Goal: Contribute content: Contribute content

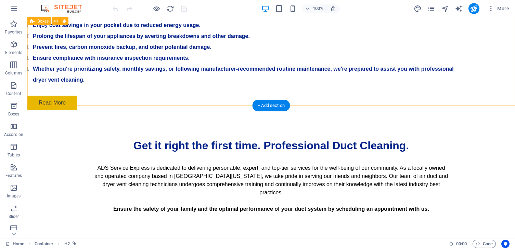
scroll to position [1538, 0]
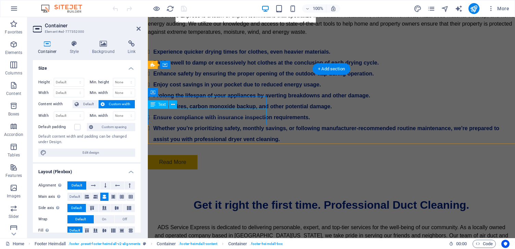
scroll to position [1632, 0]
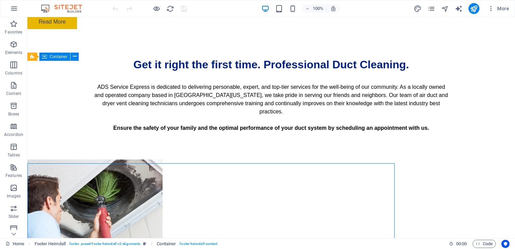
scroll to position [1538, 0]
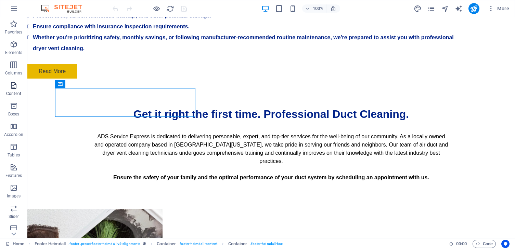
click at [12, 89] on icon "button" at bounding box center [14, 85] width 8 height 8
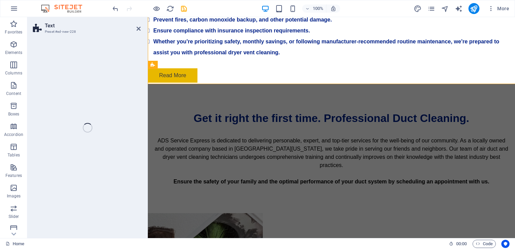
scroll to position [1632, 0]
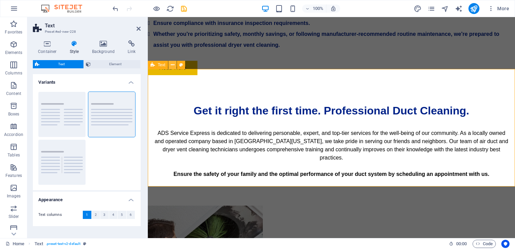
click at [171, 65] on icon at bounding box center [173, 65] width 4 height 7
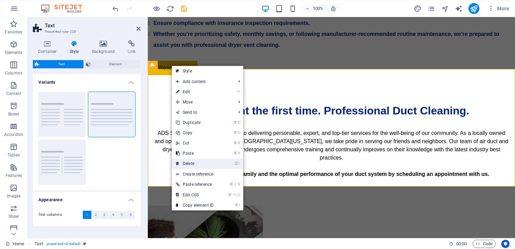
click at [203, 162] on link "⌦ Delete" at bounding box center [195, 164] width 46 height 10
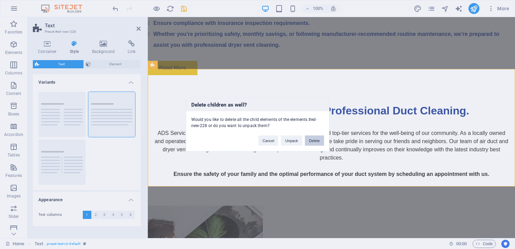
click at [311, 140] on button "Delete" at bounding box center [314, 140] width 19 height 10
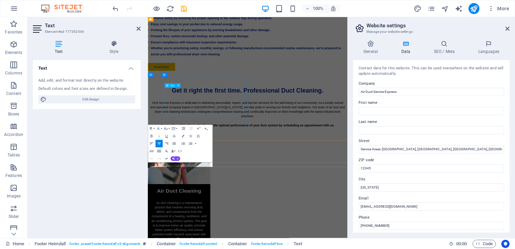
scroll to position [1475, 0]
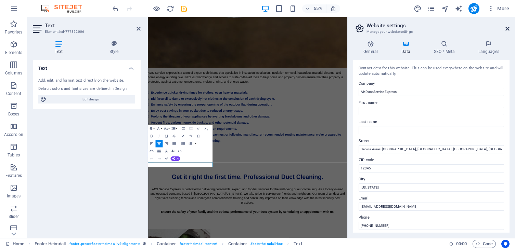
click at [508, 26] on icon at bounding box center [507, 28] width 4 height 5
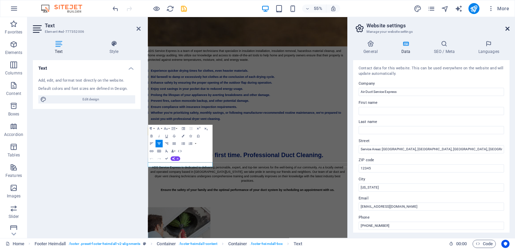
scroll to position [1618, 0]
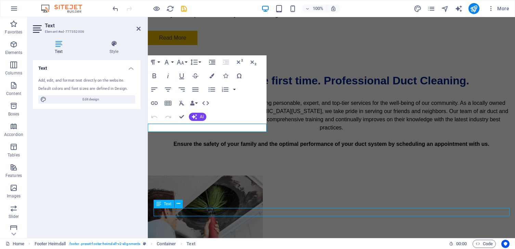
scroll to position [1519, 0]
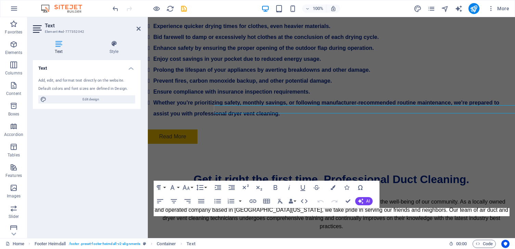
scroll to position [1618, 0]
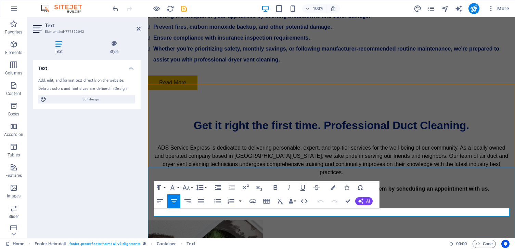
click at [172, 199] on icon "button" at bounding box center [174, 201] width 6 height 4
drag, startPoint x: 275, startPoint y: 213, endPoint x: 318, endPoint y: 213, distance: 42.8
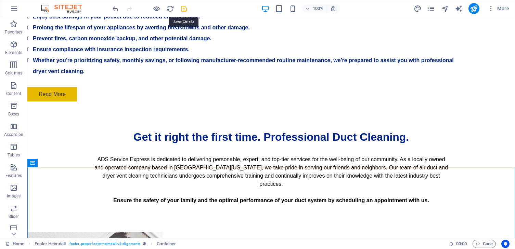
click at [184, 7] on icon "save" at bounding box center [184, 9] width 8 height 8
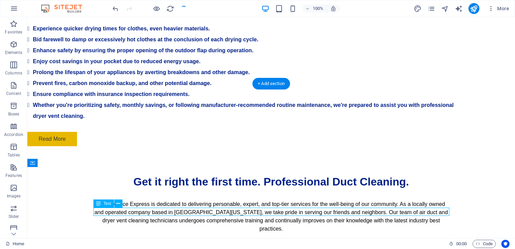
scroll to position [1614, 0]
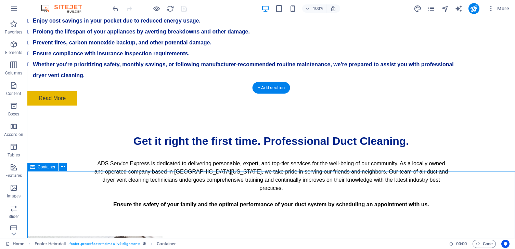
scroll to position [1538, 0]
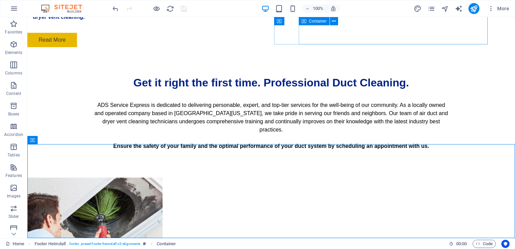
click at [161, 8] on div at bounding box center [149, 8] width 77 height 11
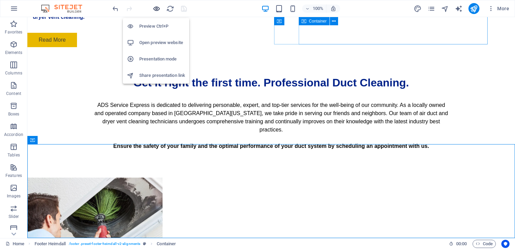
click at [154, 8] on icon "button" at bounding box center [157, 9] width 8 height 8
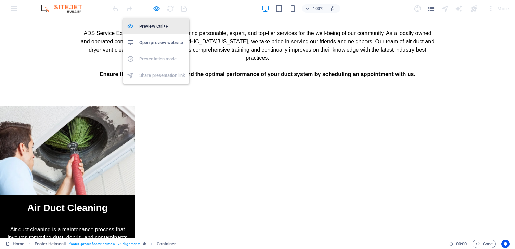
click at [154, 26] on h6 "Preview Ctrl+P" at bounding box center [162, 26] width 46 height 8
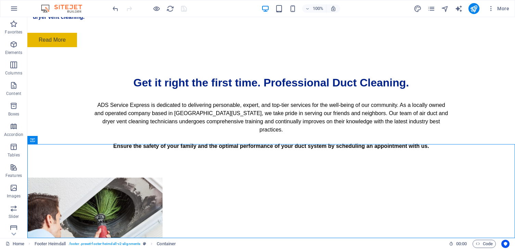
click at [432, 14] on div "More" at bounding box center [463, 8] width 98 height 11
click at [432, 8] on icon "pages" at bounding box center [431, 9] width 8 height 8
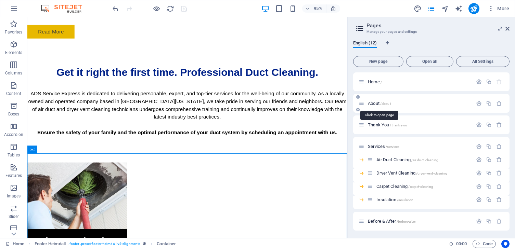
click at [376, 103] on span "About /about" at bounding box center [379, 103] width 23 height 5
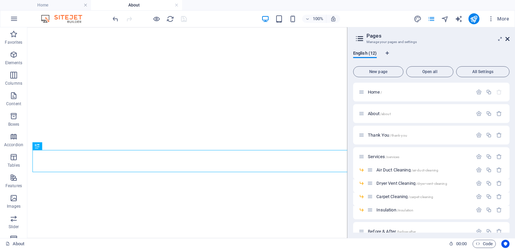
click at [510, 21] on button "More" at bounding box center [498, 18] width 27 height 11
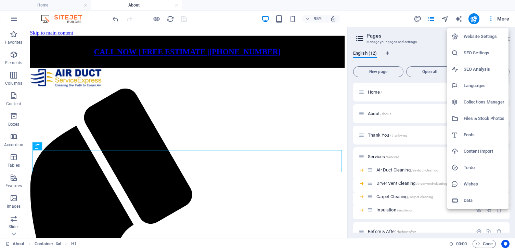
click at [502, 19] on div at bounding box center [257, 124] width 515 height 249
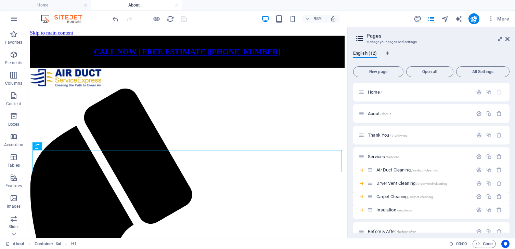
click at [504, 38] on h2 "Pages" at bounding box center [437, 36] width 143 height 6
click at [512, 39] on aside "Pages Manage your pages and settings English (12) New page Open all All Setting…" at bounding box center [431, 132] width 168 height 211
click at [505, 37] on icon at bounding box center [507, 38] width 4 height 5
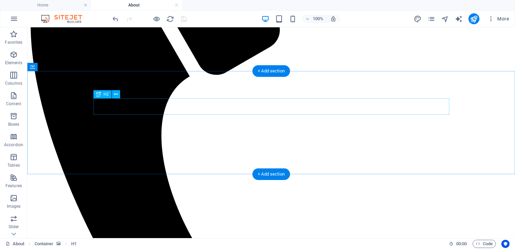
scroll to position [245, 0]
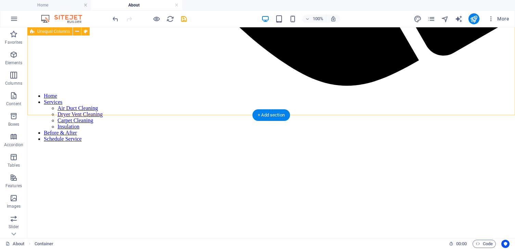
scroll to position [711, 0]
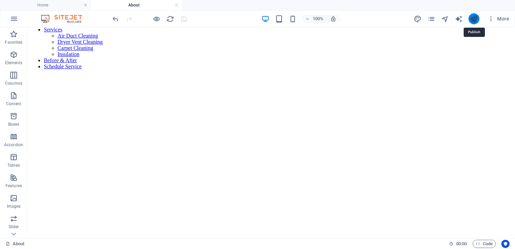
click at [475, 17] on icon "publish" at bounding box center [474, 19] width 8 height 8
